Goal: Information Seeking & Learning: Learn about a topic

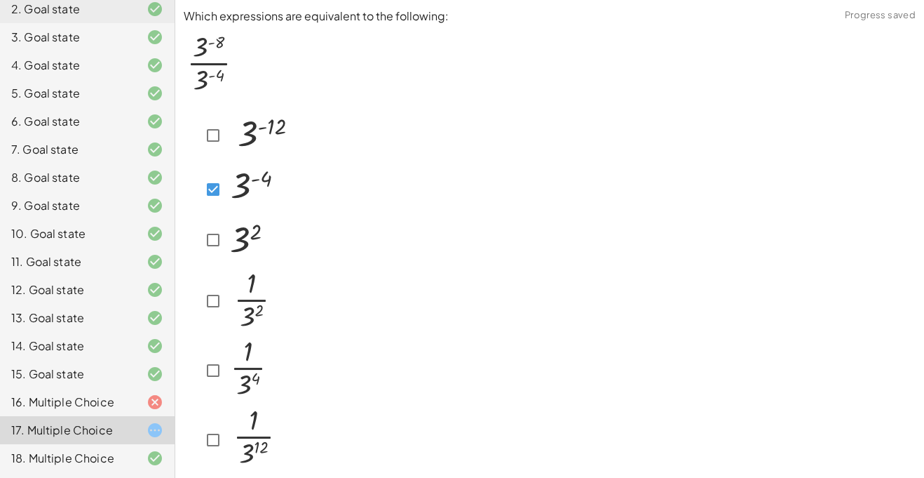
click at [434, 217] on div at bounding box center [550, 288] width 732 height 373
click at [485, 74] on p at bounding box center [550, 64] width 732 height 79
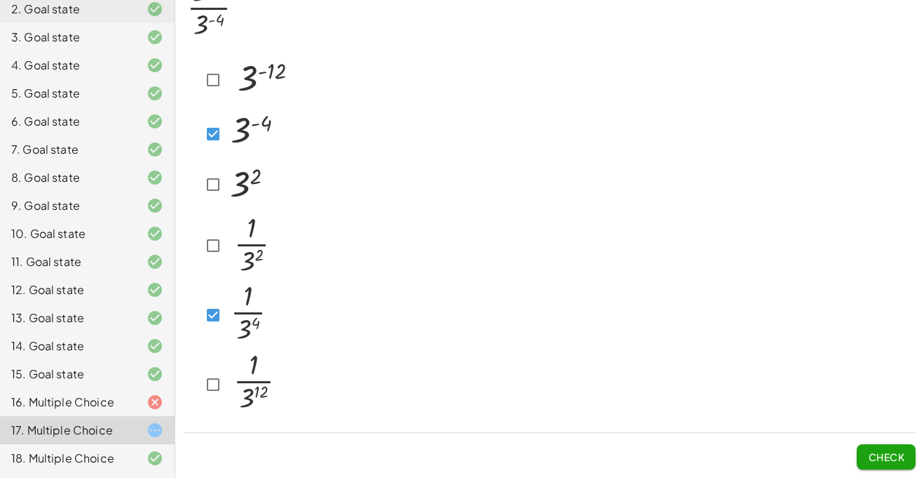
click at [891, 451] on span "Check" at bounding box center [886, 456] width 36 height 13
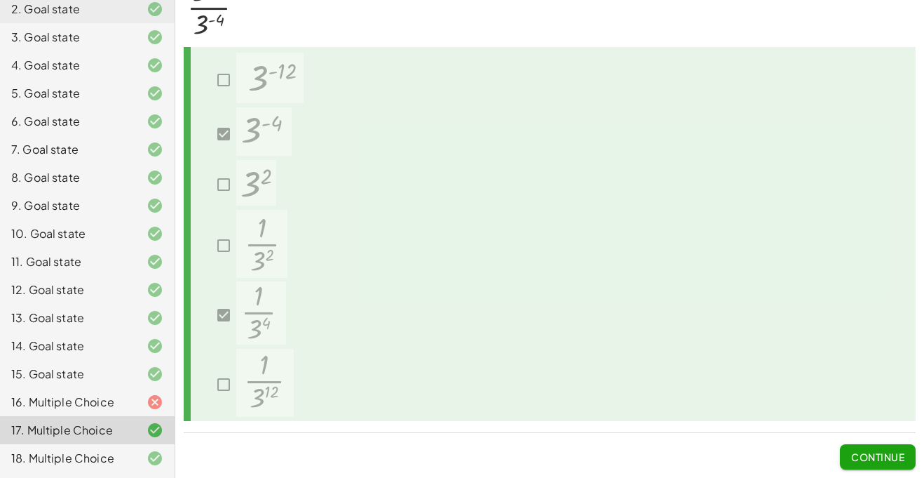
click at [875, 458] on span "Continue" at bounding box center [877, 456] width 53 height 13
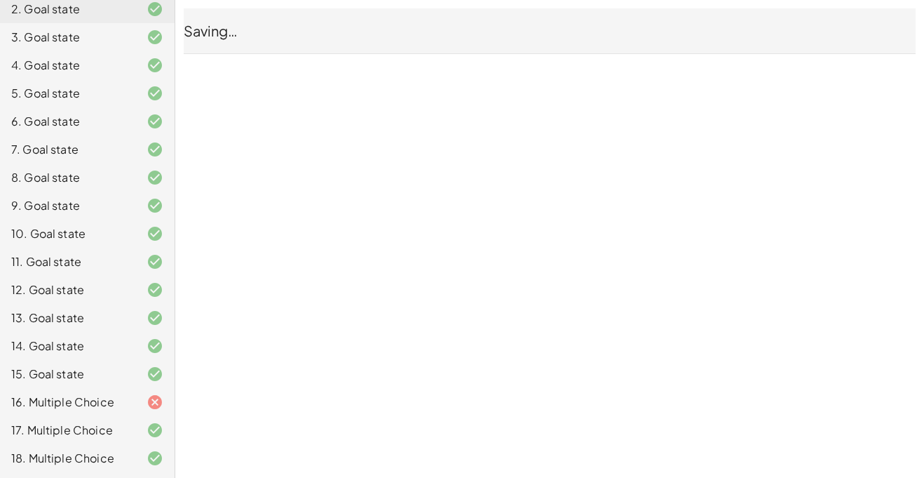
scroll to position [0, 0]
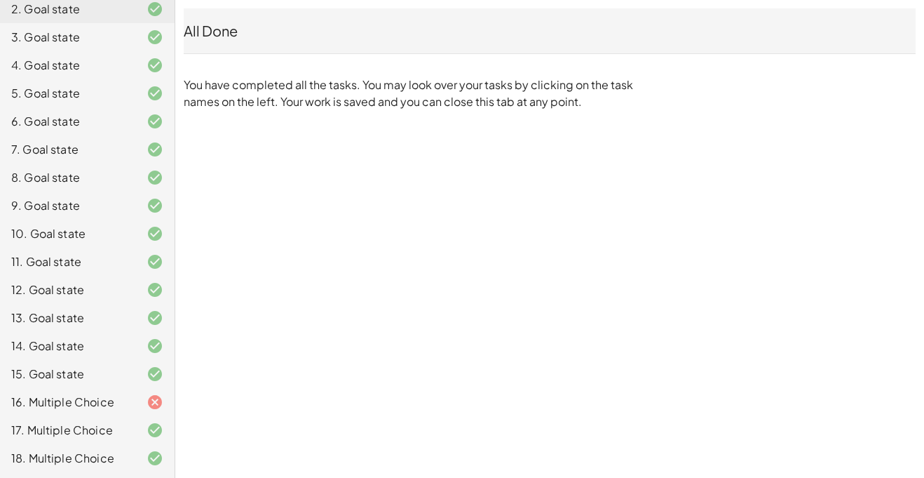
click at [147, 403] on icon at bounding box center [155, 401] width 17 height 17
click at [126, 402] on div at bounding box center [143, 401] width 39 height 17
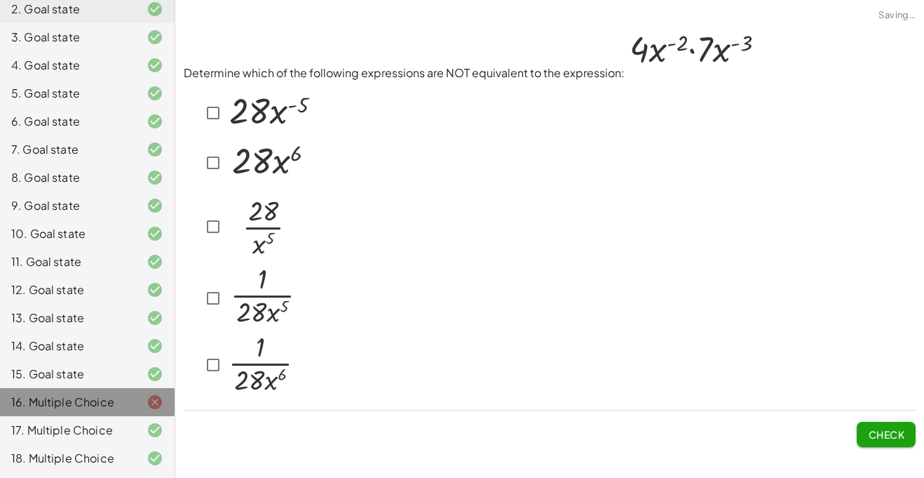
click at [126, 402] on div at bounding box center [143, 401] width 39 height 17
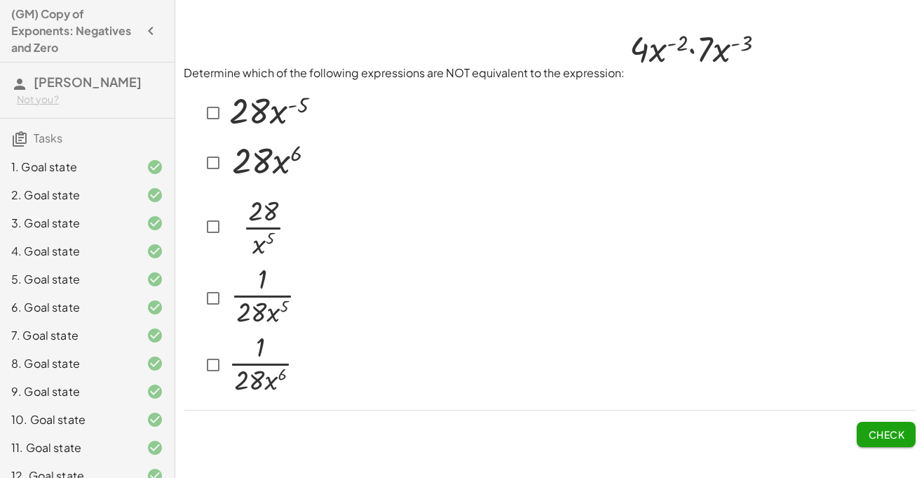
scroll to position [186, 0]
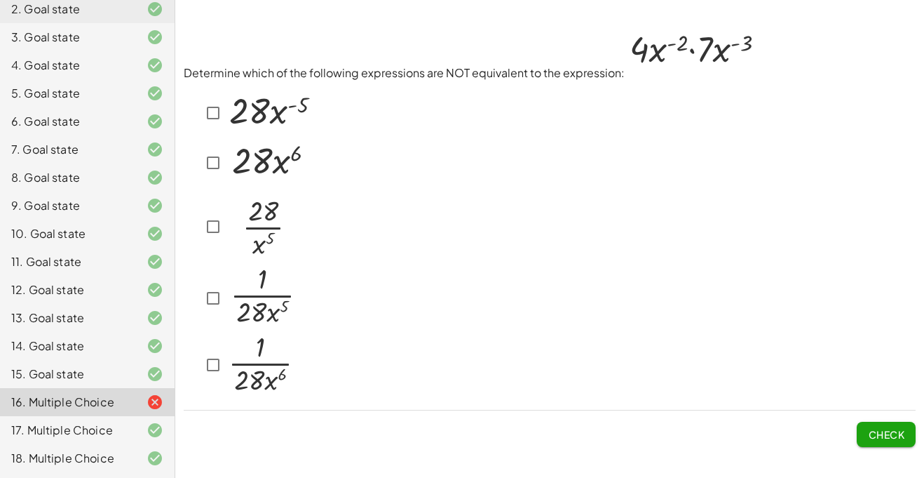
click at [281, 251] on img at bounding box center [261, 224] width 71 height 74
click at [0, 0] on div "Determine which of the following expressions are NOT equivalent to the expressi…" at bounding box center [0, 0] width 0 height 0
click at [864, 436] on button "Check" at bounding box center [886, 434] width 59 height 25
click at [895, 434] on span "Check" at bounding box center [886, 434] width 36 height 13
click at [868, 433] on span "Check" at bounding box center [886, 434] width 36 height 13
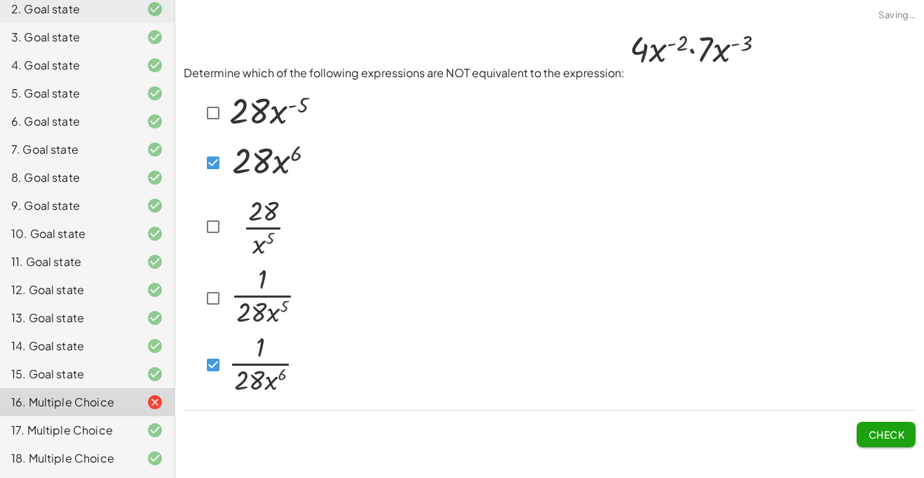
click at [876, 435] on span "Check" at bounding box center [886, 434] width 36 height 13
click at [873, 425] on button "Check" at bounding box center [886, 434] width 59 height 25
click at [879, 433] on span "Check" at bounding box center [886, 434] width 36 height 13
click at [874, 422] on button "Check" at bounding box center [886, 434] width 59 height 25
click at [229, 299] on img at bounding box center [262, 296] width 72 height 62
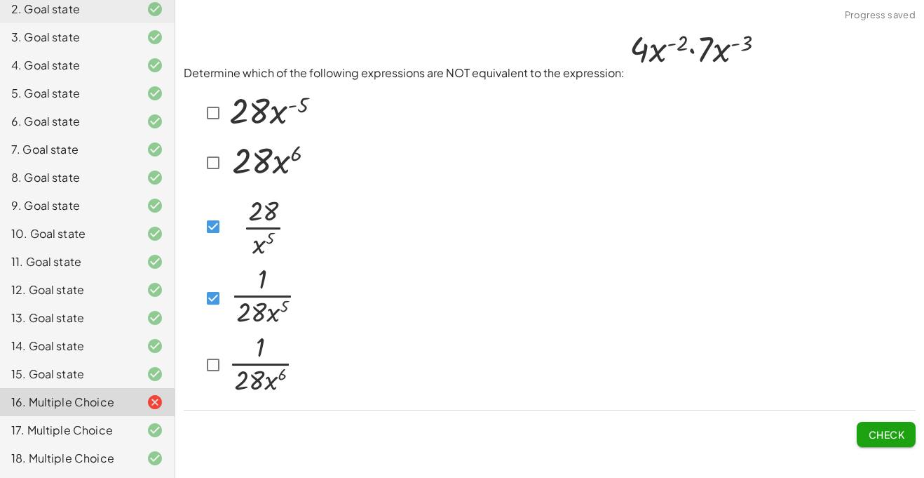
click at [901, 431] on span "Check" at bounding box center [886, 434] width 36 height 13
click at [865, 438] on button "Check" at bounding box center [886, 434] width 59 height 25
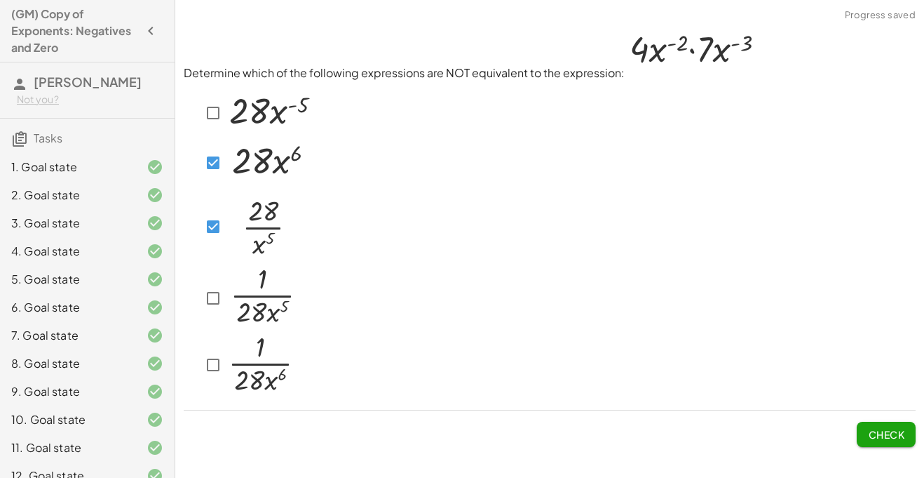
click at [875, 434] on span "Check" at bounding box center [886, 434] width 36 height 13
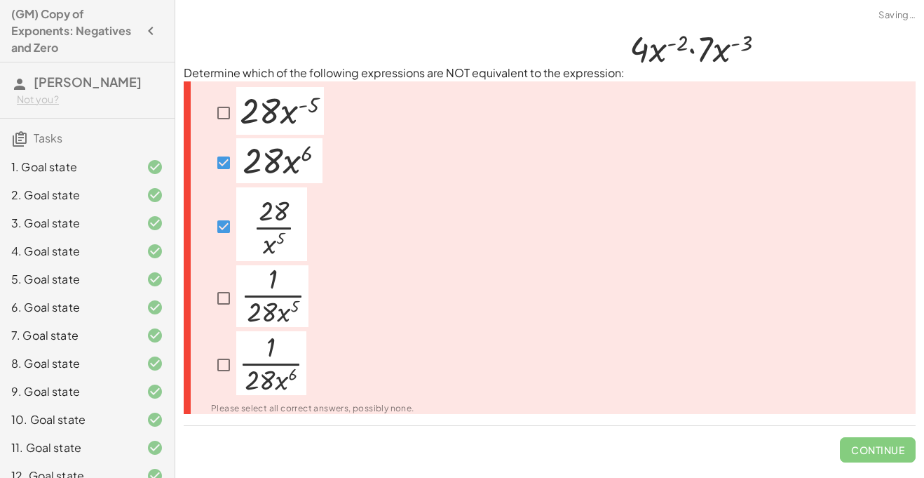
click at [255, 163] on img at bounding box center [279, 160] width 86 height 45
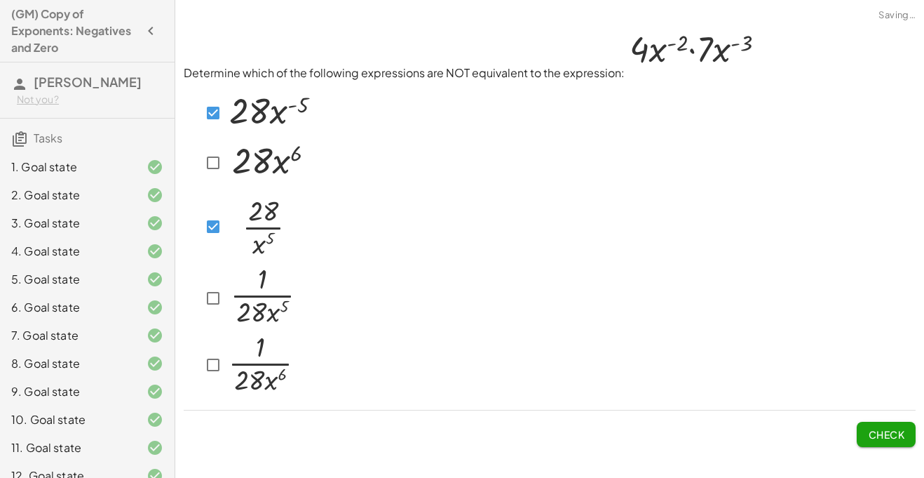
click at [905, 440] on button "Check" at bounding box center [886, 434] width 59 height 25
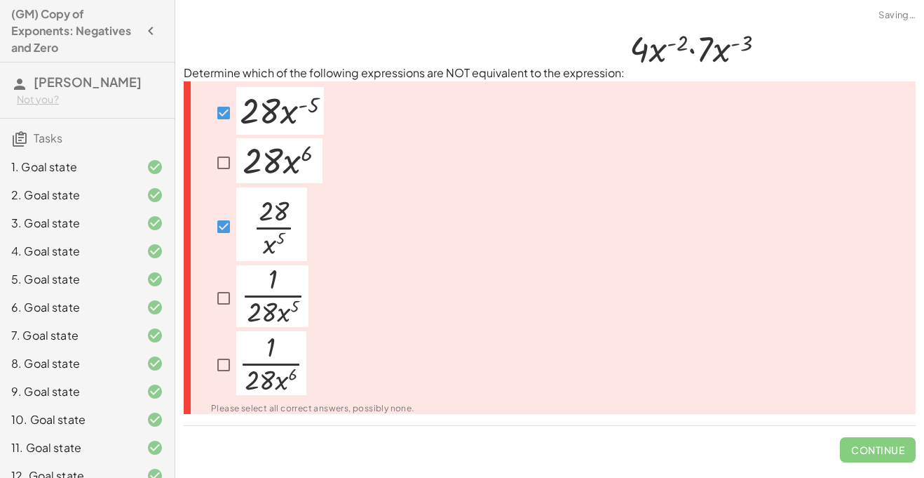
click at [238, 113] on img at bounding box center [280, 111] width 88 height 48
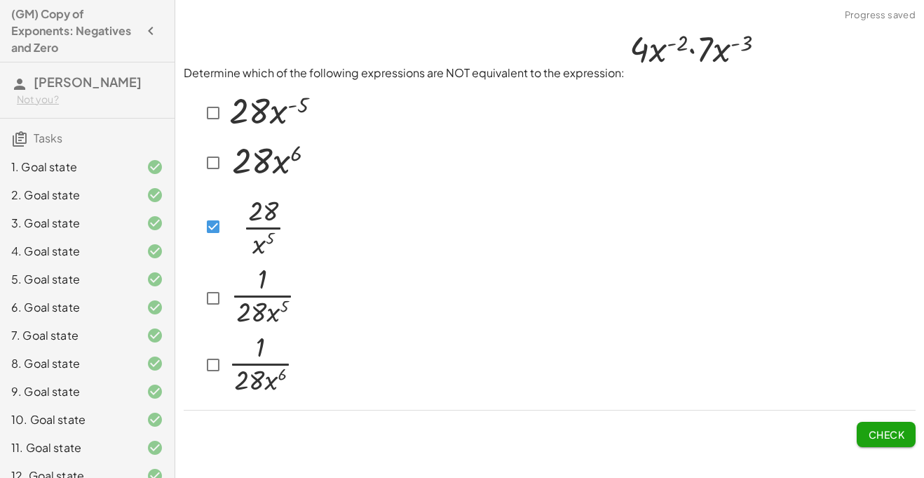
click at [227, 223] on img at bounding box center [261, 224] width 71 height 74
click at [232, 299] on img at bounding box center [262, 296] width 72 height 62
click at [868, 425] on button "Check" at bounding box center [886, 434] width 59 height 25
click at [905, 440] on button "Check" at bounding box center [886, 434] width 59 height 25
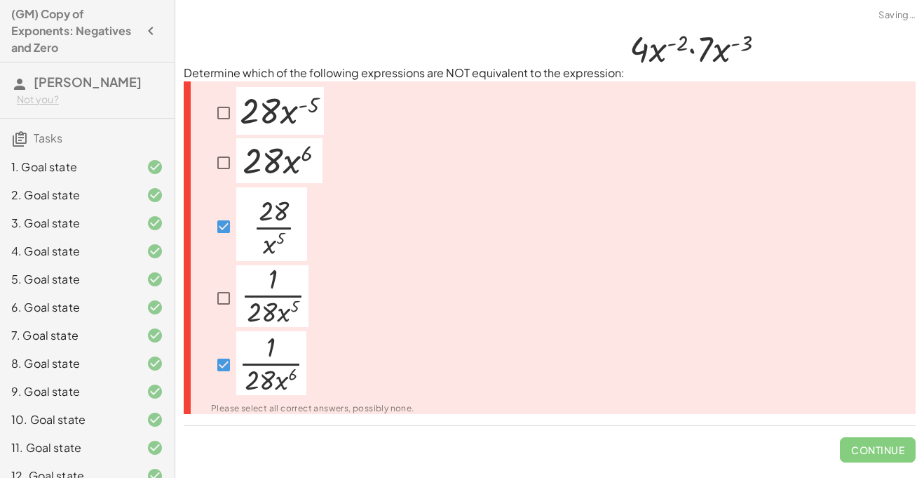
click at [234, 243] on div at bounding box center [259, 226] width 96 height 78
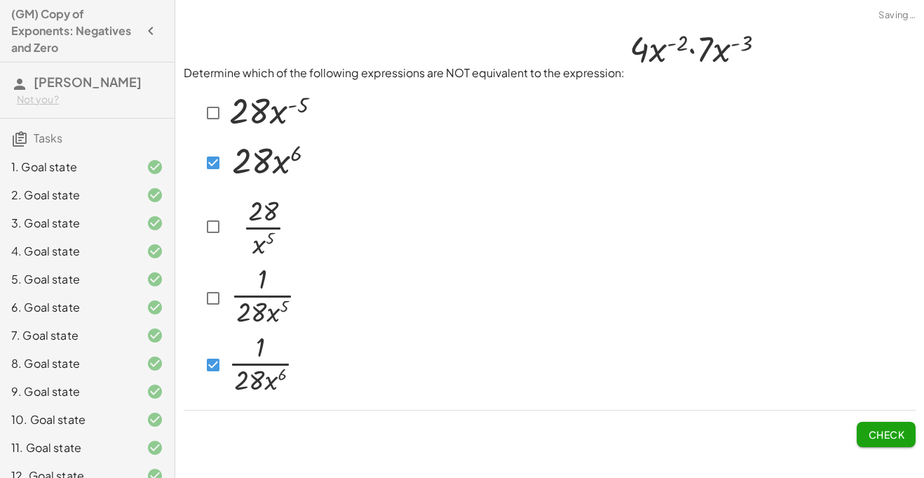
click at [882, 423] on button "Check" at bounding box center [886, 434] width 59 height 25
click at [871, 429] on span "Check" at bounding box center [886, 434] width 36 height 13
click at [227, 119] on img at bounding box center [270, 111] width 88 height 48
click at [886, 438] on span "Check" at bounding box center [886, 434] width 36 height 13
click at [887, 436] on span "Check" at bounding box center [886, 434] width 36 height 13
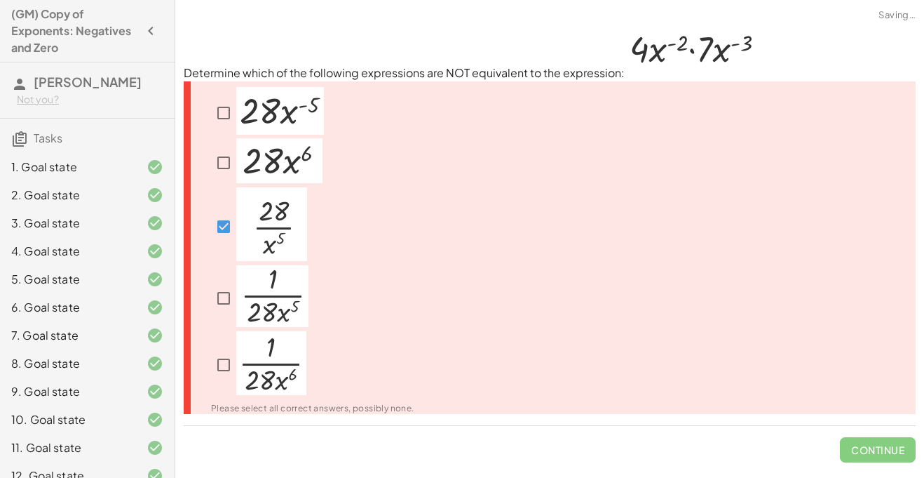
click at [236, 229] on img at bounding box center [271, 224] width 71 height 74
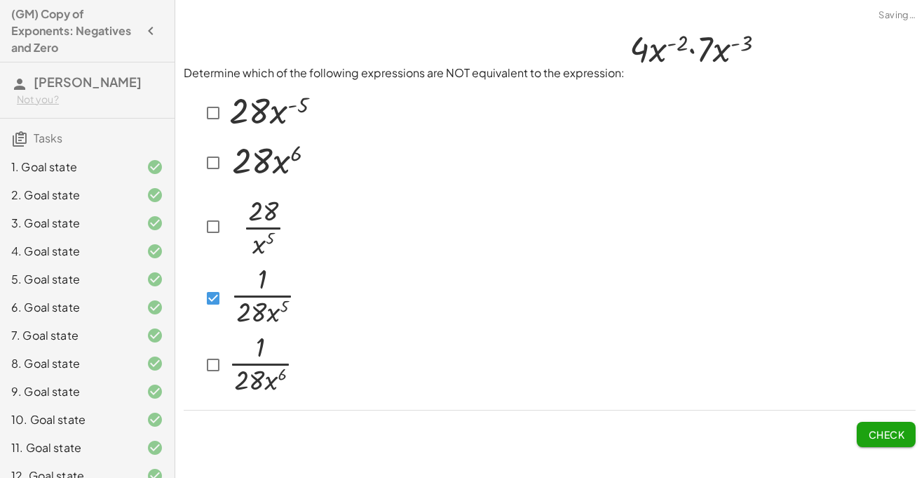
click at [891, 432] on span "Check" at bounding box center [886, 434] width 36 height 13
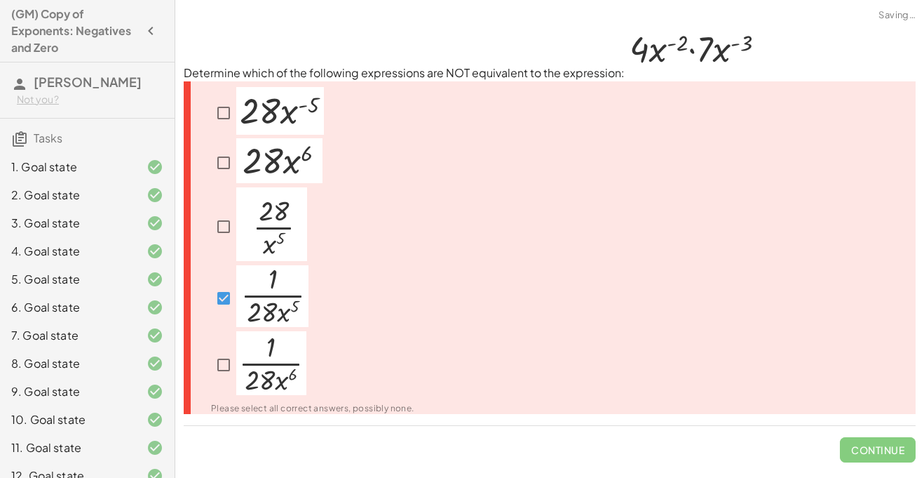
click at [299, 332] on img at bounding box center [271, 363] width 70 height 64
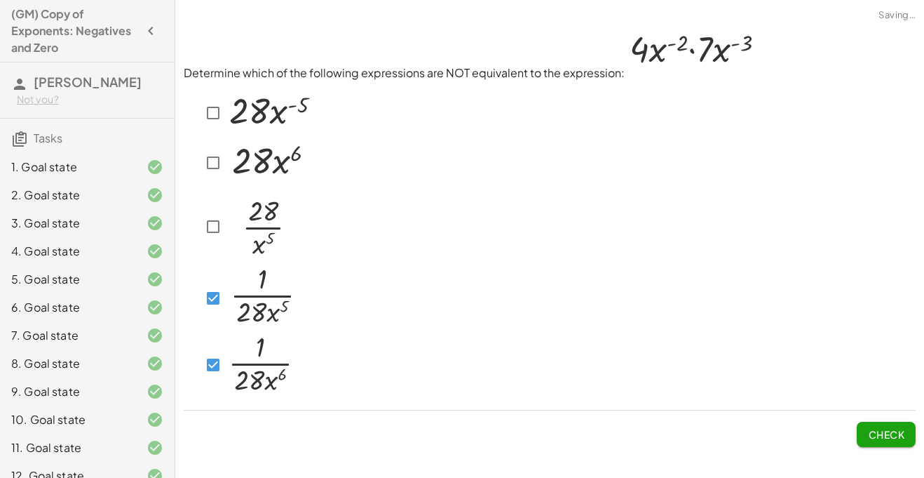
click at [260, 314] on img at bounding box center [262, 296] width 72 height 62
click at [863, 432] on button "Check" at bounding box center [886, 434] width 59 height 25
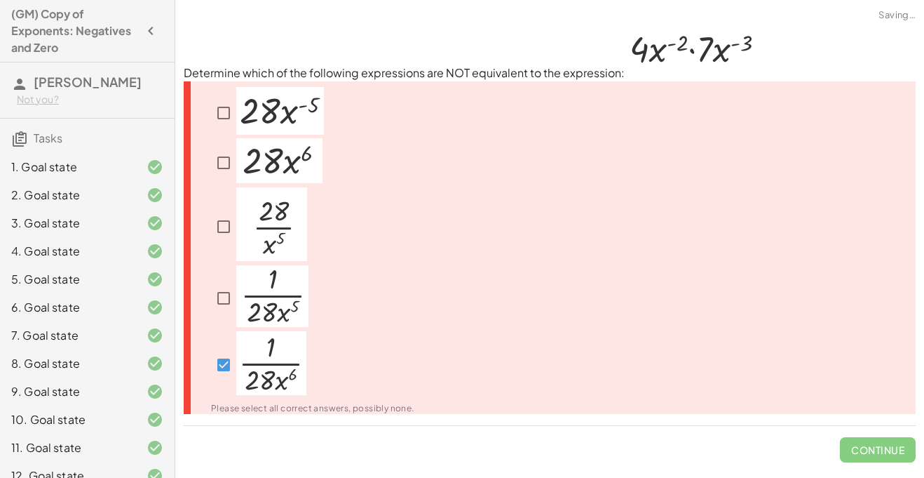
click at [247, 356] on img at bounding box center [271, 363] width 70 height 64
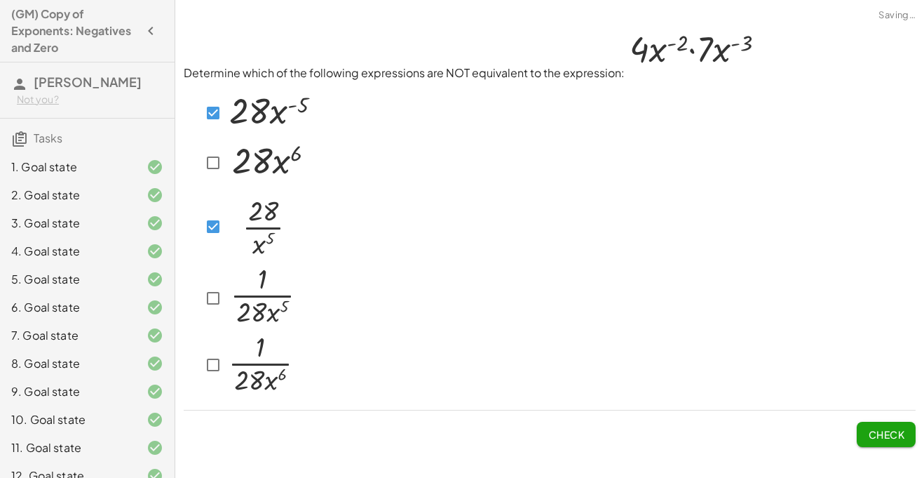
click at [878, 431] on span "Check" at bounding box center [886, 434] width 36 height 13
click at [229, 179] on img at bounding box center [269, 160] width 86 height 45
click at [858, 438] on button "Check" at bounding box center [886, 434] width 59 height 25
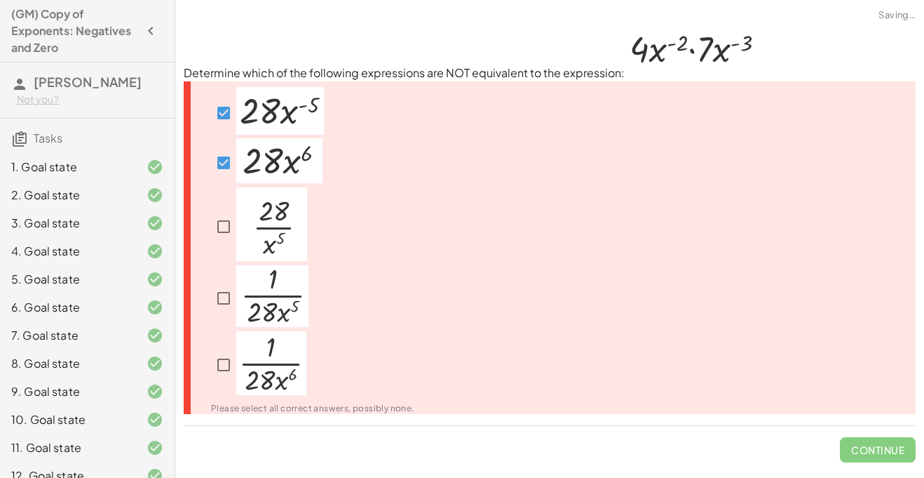
click at [260, 163] on img at bounding box center [279, 160] width 86 height 45
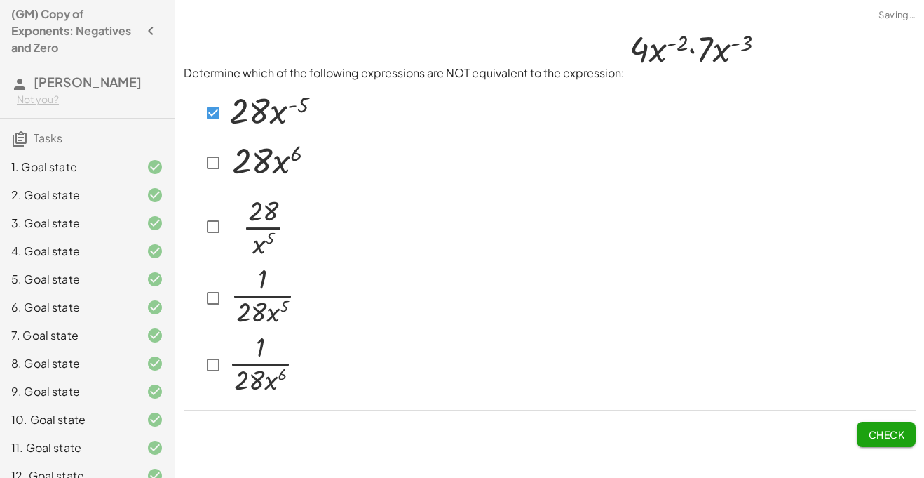
click at [250, 335] on img at bounding box center [261, 363] width 70 height 64
click at [258, 302] on img at bounding box center [262, 296] width 72 height 62
click at [256, 346] on img at bounding box center [261, 363] width 70 height 64
click at [896, 439] on span "Check" at bounding box center [886, 434] width 36 height 13
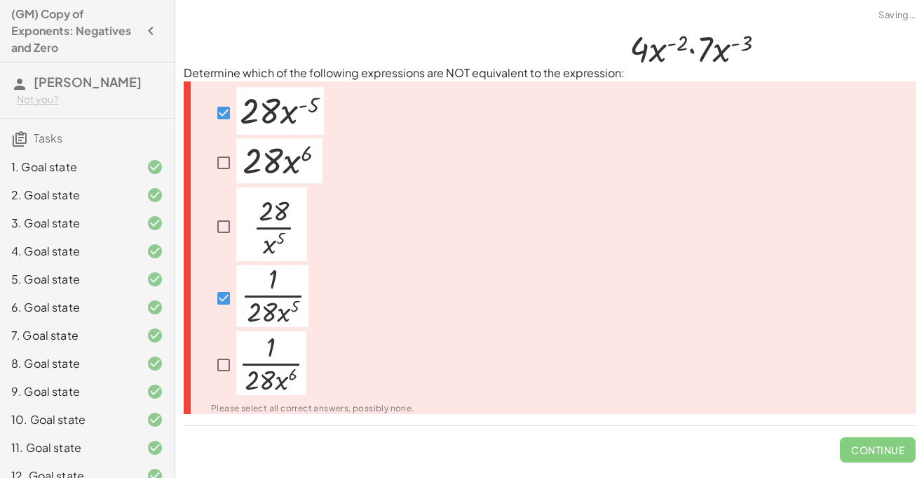
click at [268, 318] on img at bounding box center [272, 296] width 72 height 62
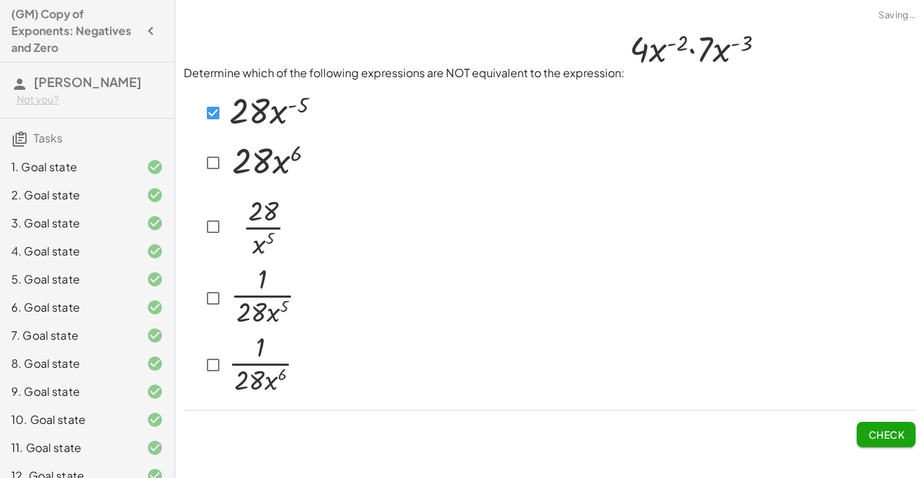
click at [264, 329] on p at bounding box center [262, 298] width 72 height 66
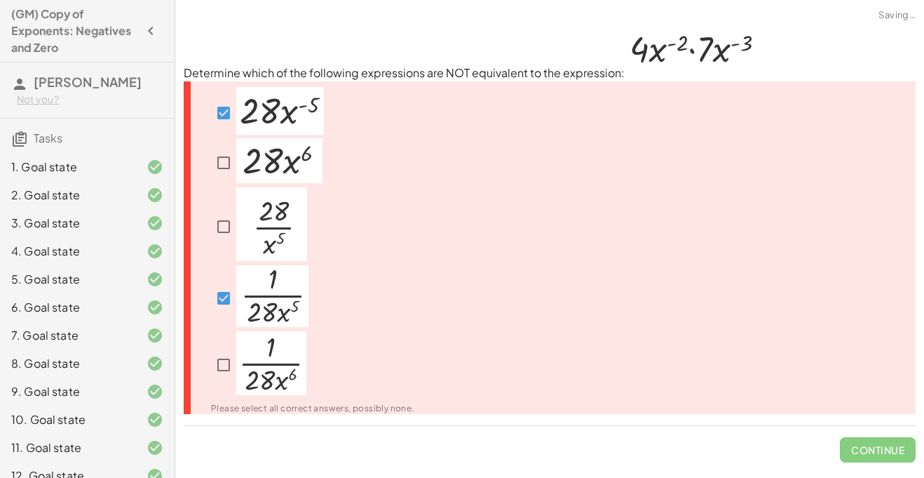
click at [262, 346] on img at bounding box center [271, 363] width 70 height 64
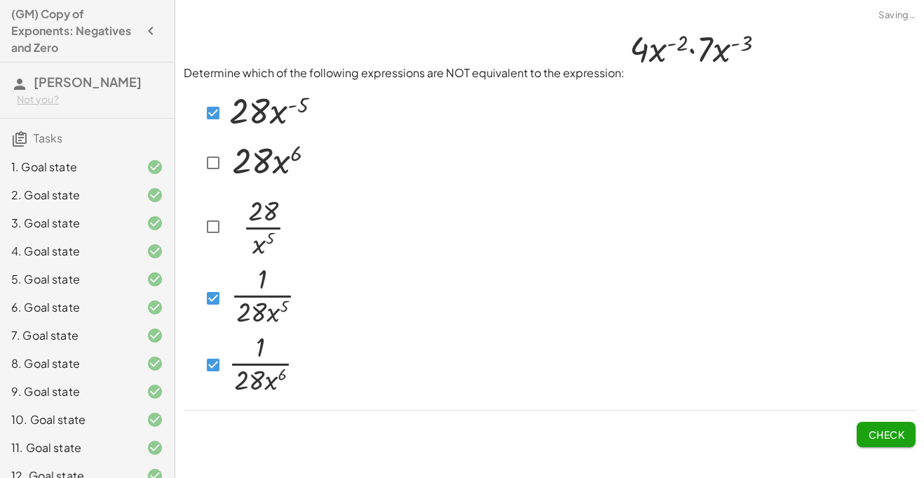
click at [863, 428] on button "Check" at bounding box center [886, 434] width 59 height 25
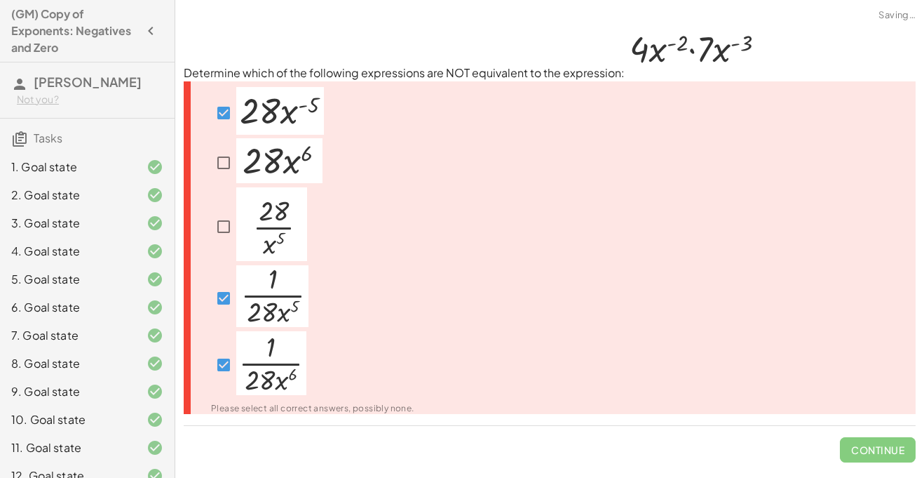
click at [242, 136] on p at bounding box center [280, 113] width 88 height 52
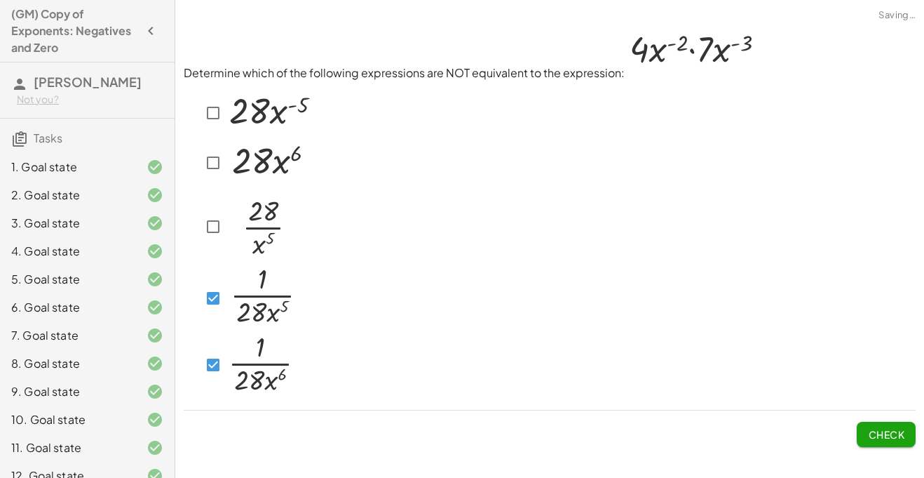
click at [243, 147] on img at bounding box center [269, 160] width 86 height 45
click at [857, 434] on button "Check" at bounding box center [886, 434] width 59 height 25
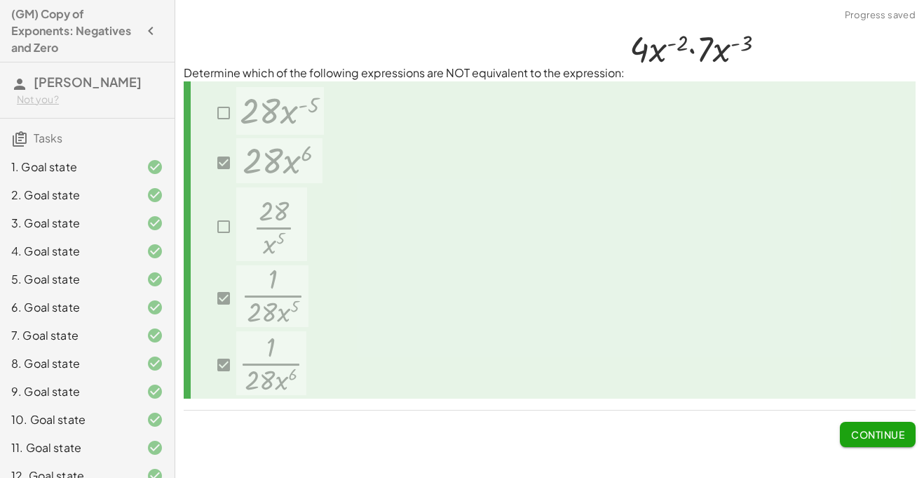
scroll to position [186, 0]
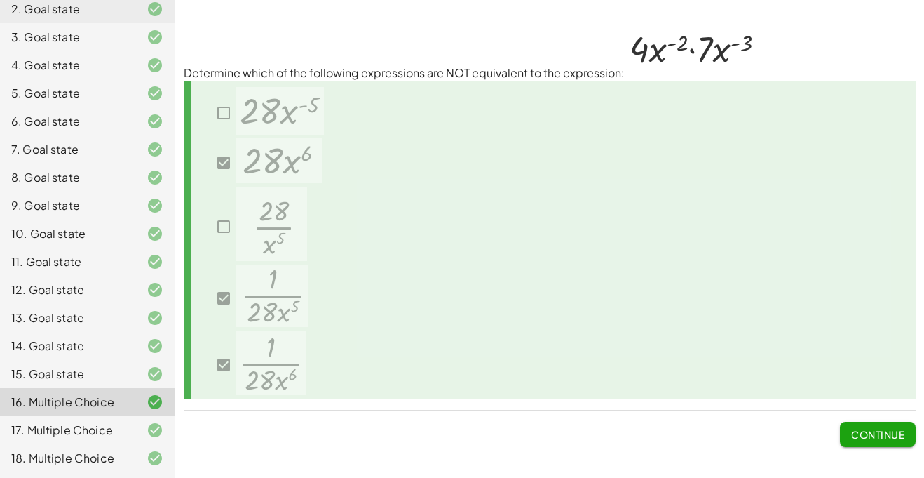
click at [903, 433] on span "Continue" at bounding box center [877, 434] width 53 height 13
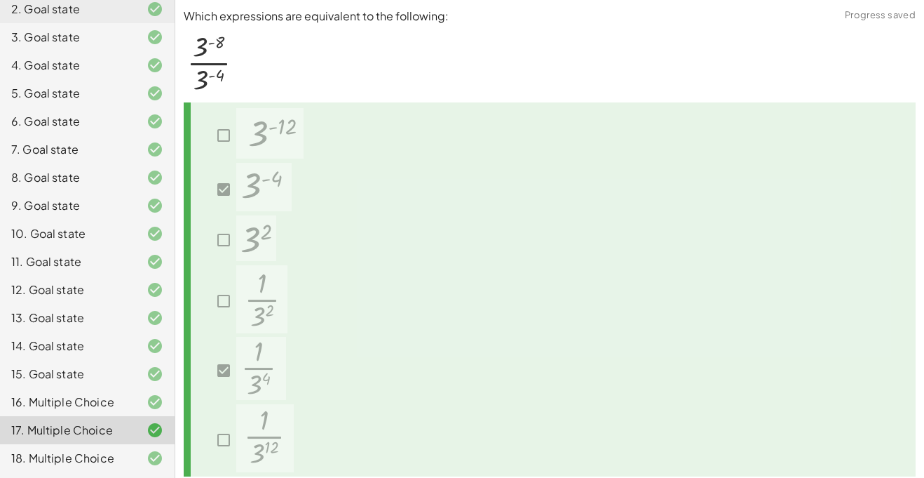
scroll to position [55, 0]
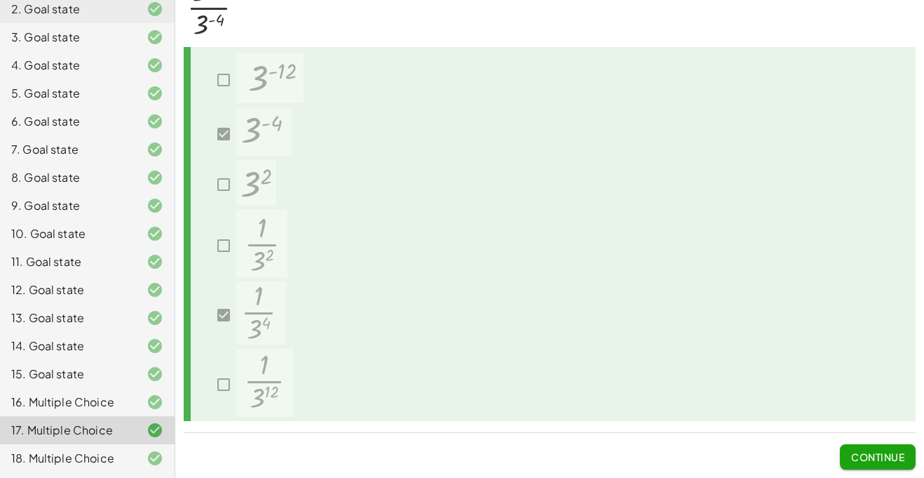
click at [896, 456] on span "Continue" at bounding box center [877, 456] width 53 height 13
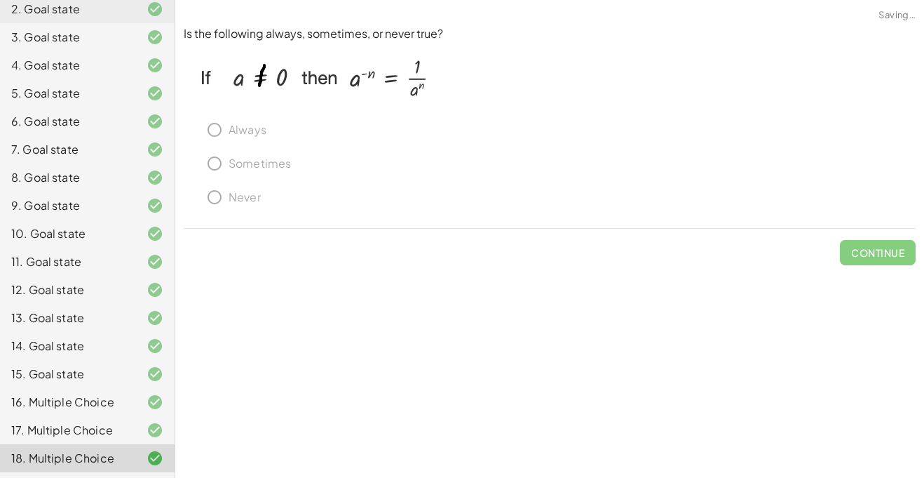
scroll to position [0, 0]
click at [219, 183] on div "Always" at bounding box center [550, 200] width 732 height 34
